Goal: Task Accomplishment & Management: Manage account settings

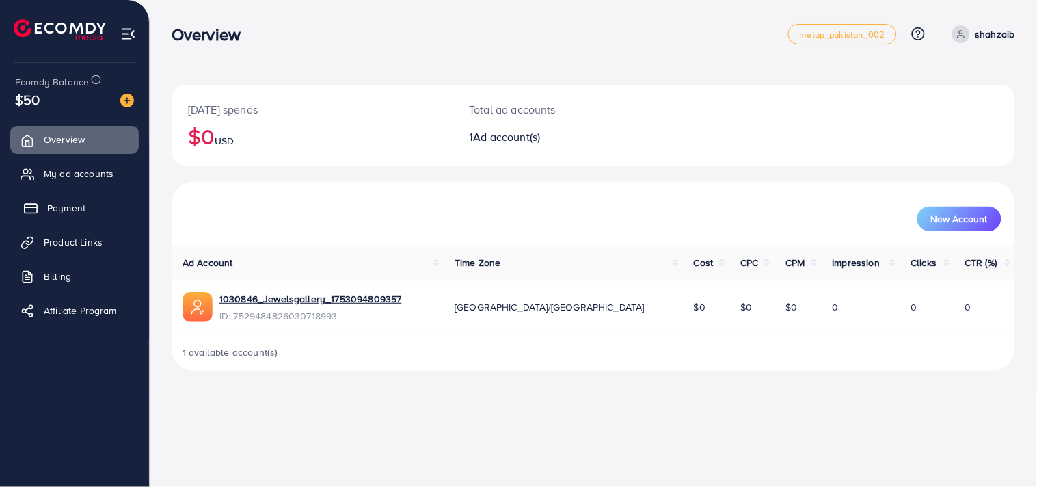
click at [71, 216] on link "Payment" at bounding box center [74, 207] width 129 height 27
click at [353, 295] on link "1030846_Jewelsgallery_1753094809357" at bounding box center [310, 299] width 183 height 14
